Goal: Transaction & Acquisition: Purchase product/service

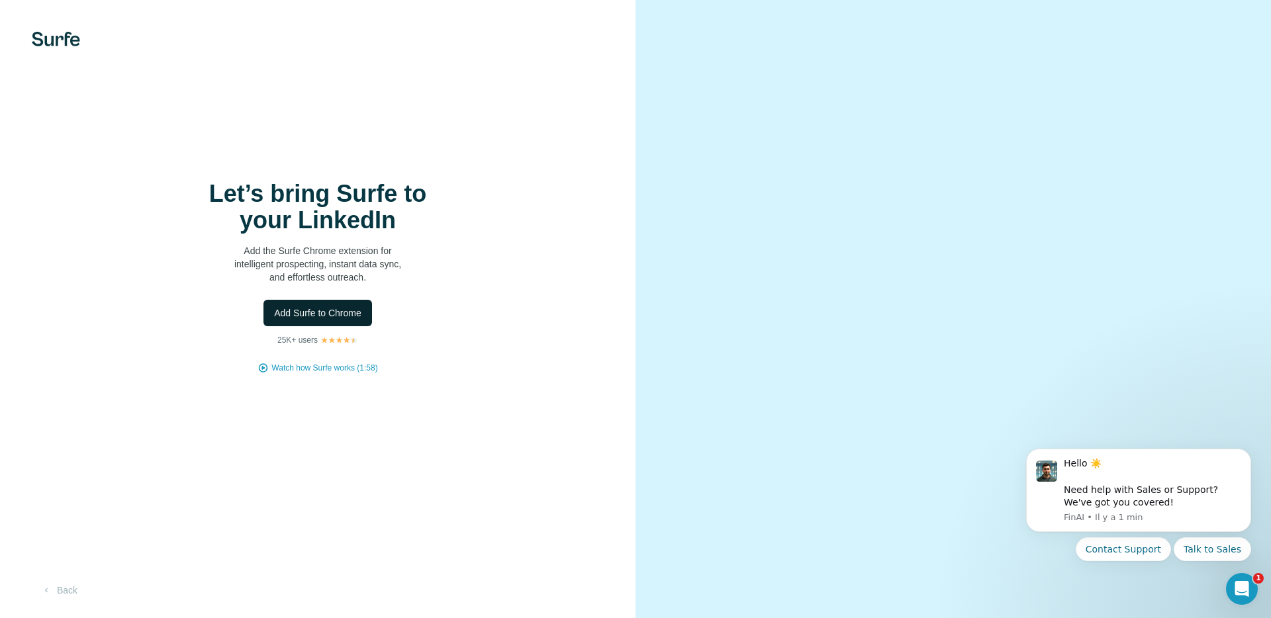
click at [339, 318] on span "Add Surfe to Chrome" at bounding box center [317, 312] width 87 height 13
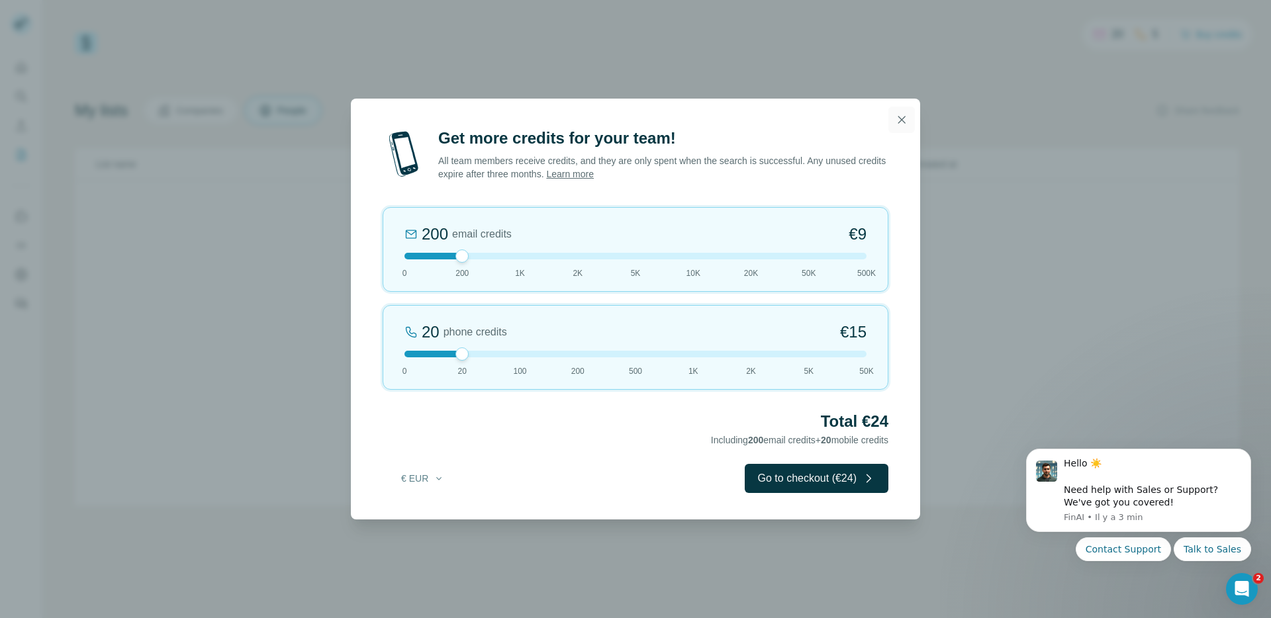
click at [900, 120] on icon "button" at bounding box center [901, 119] width 13 height 13
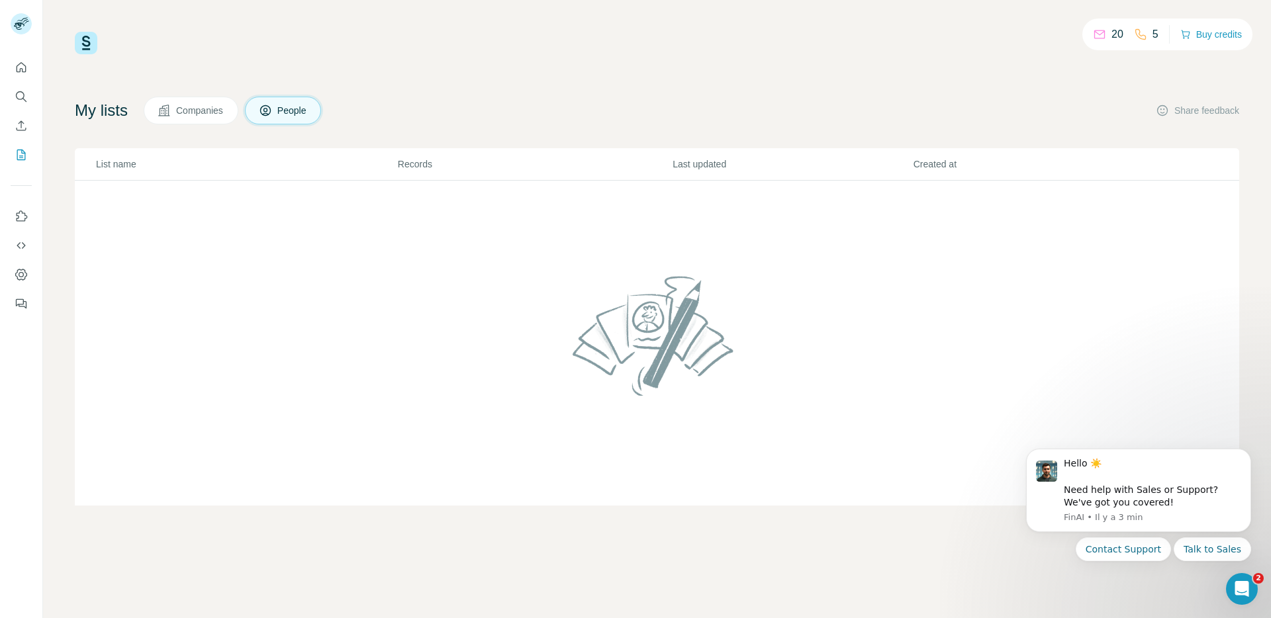
scroll to position [1, 0]
click at [210, 113] on span "Companies" at bounding box center [200, 110] width 48 height 13
click at [1189, 32] on button "Buy credits" at bounding box center [1211, 34] width 62 height 19
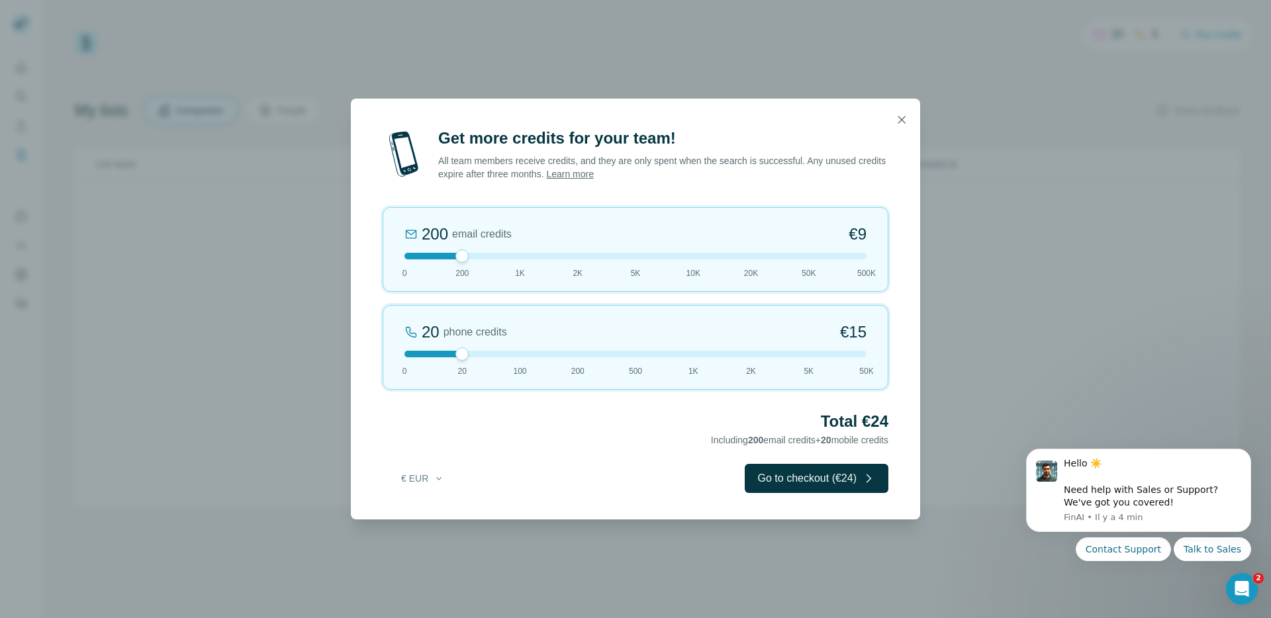
drag, startPoint x: 464, startPoint y: 259, endPoint x: 483, endPoint y: 258, distance: 18.5
click at [483, 258] on div at bounding box center [635, 256] width 462 height 7
click at [479, 257] on div at bounding box center [635, 256] width 462 height 7
click at [825, 485] on button "Go to checkout (€24)" at bounding box center [817, 478] width 144 height 29
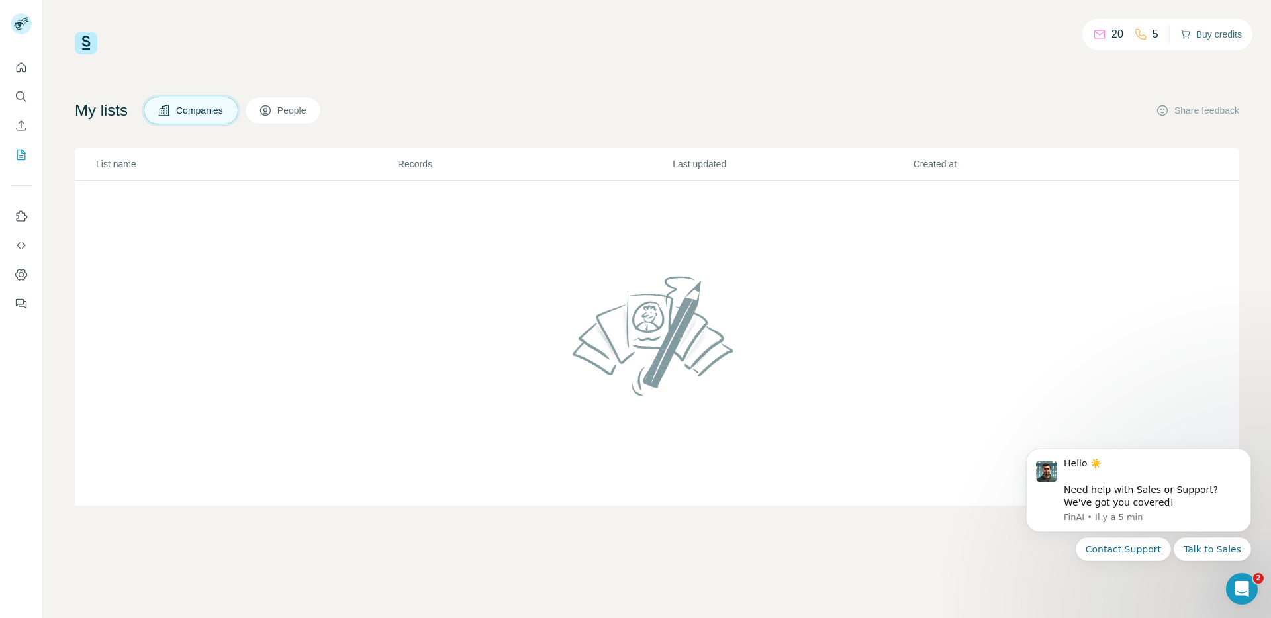
click at [1209, 38] on button "Buy credits" at bounding box center [1211, 34] width 62 height 19
